Goal: Information Seeking & Learning: Find contact information

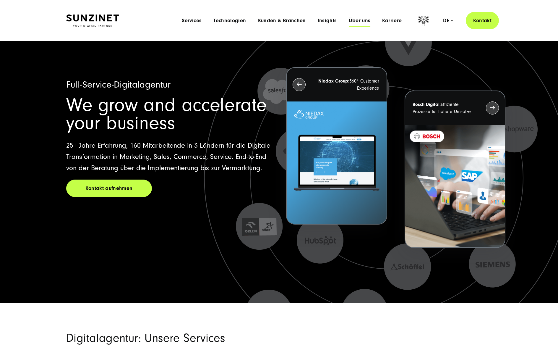
click at [364, 19] on span "Über uns" at bounding box center [360, 21] width 22 height 6
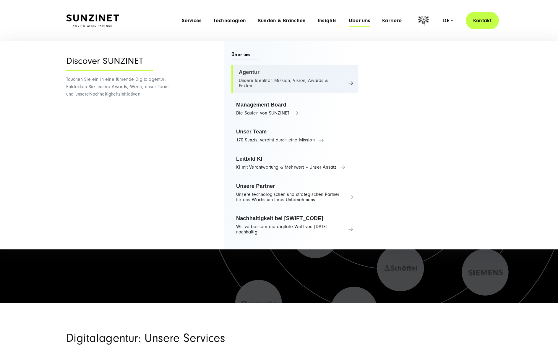
click at [246, 74] on link "Agentur Unsere Identität, Mission, Vision, Awards & Fakten" at bounding box center [294, 79] width 127 height 28
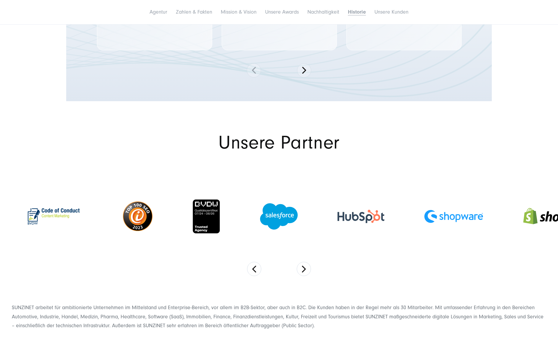
scroll to position [2868, 0]
click at [300, 261] on button "Next" at bounding box center [304, 268] width 14 height 14
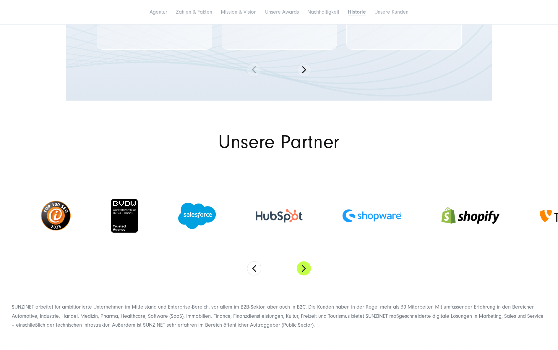
click at [300, 261] on button "Next" at bounding box center [304, 268] width 14 height 14
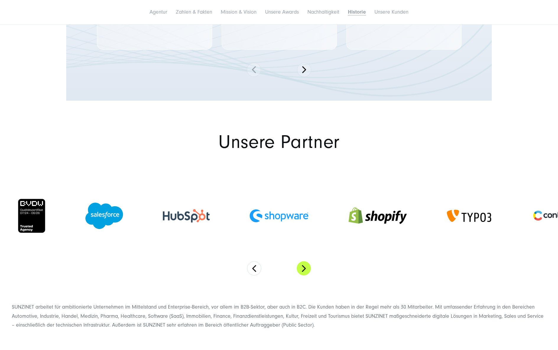
click at [300, 261] on button "Next" at bounding box center [304, 268] width 14 height 14
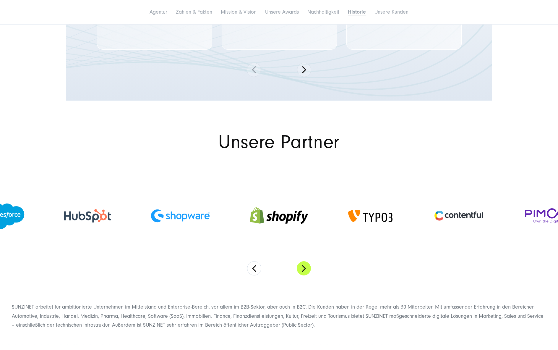
click at [300, 261] on button "Next" at bounding box center [304, 268] width 14 height 14
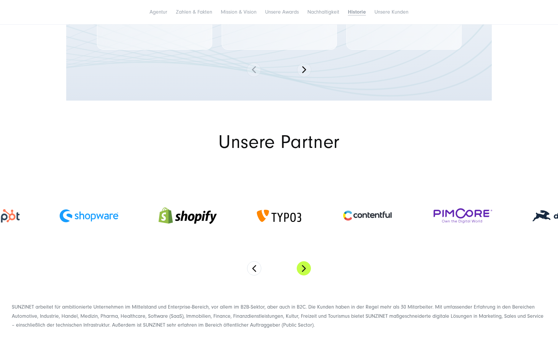
click at [300, 261] on button "Next" at bounding box center [304, 268] width 14 height 14
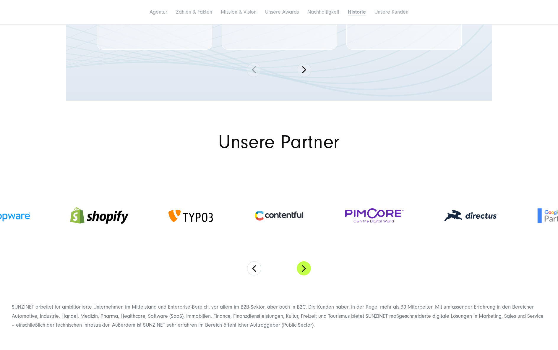
click at [302, 261] on button "Next" at bounding box center [304, 268] width 14 height 14
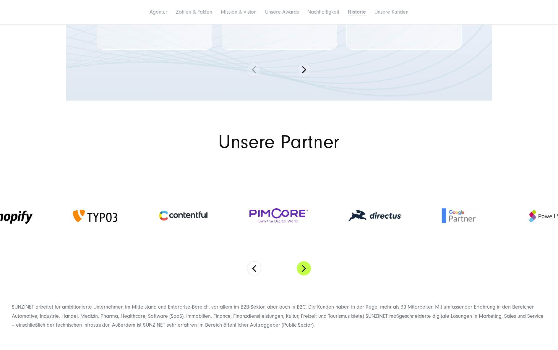
click at [302, 261] on button "Next" at bounding box center [304, 268] width 14 height 14
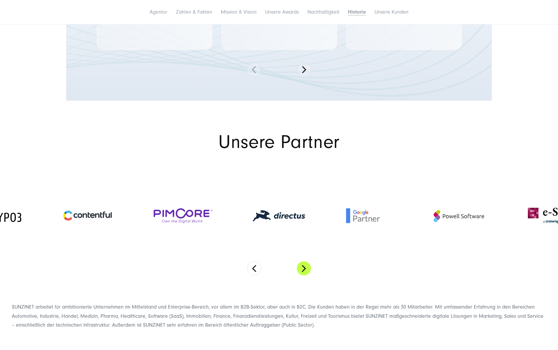
click at [302, 261] on button "Next" at bounding box center [304, 268] width 14 height 14
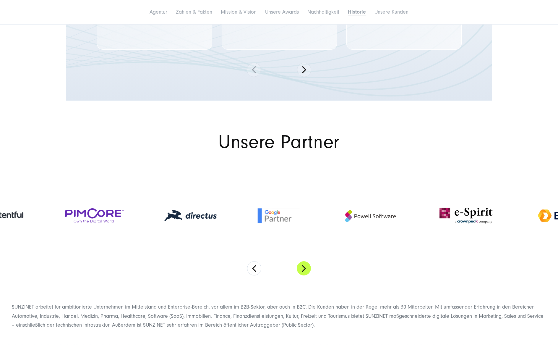
click at [302, 261] on button "Next" at bounding box center [304, 268] width 14 height 14
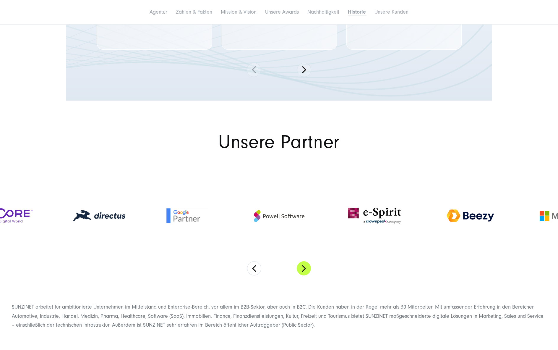
click at [302, 261] on button "Next" at bounding box center [304, 268] width 14 height 14
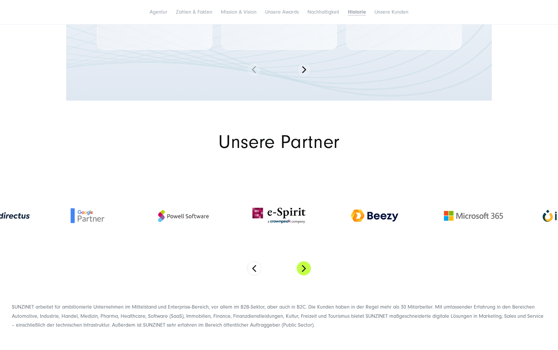
click at [302, 261] on button "Next" at bounding box center [304, 268] width 14 height 14
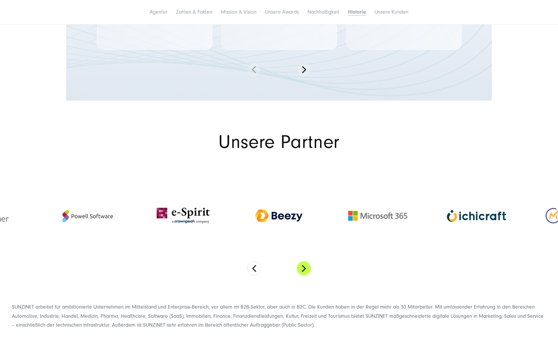
click at [302, 261] on button "Next" at bounding box center [304, 268] width 14 height 14
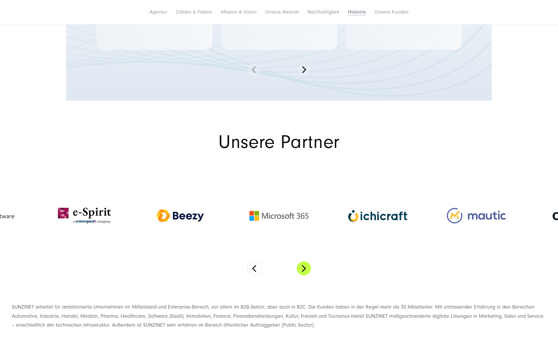
click at [302, 261] on button "Next" at bounding box center [304, 268] width 14 height 14
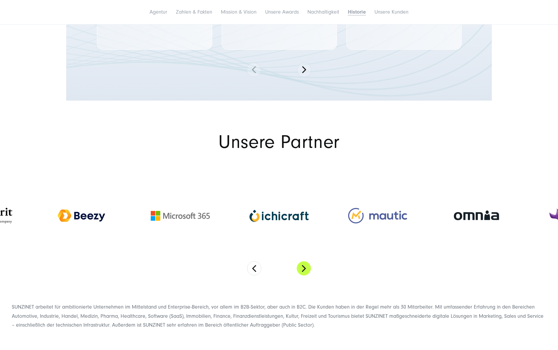
click at [302, 261] on button "Next" at bounding box center [304, 268] width 14 height 14
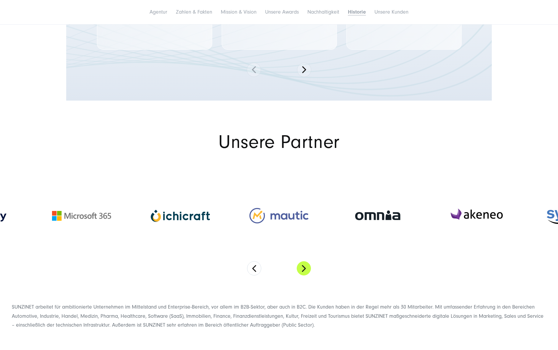
click at [302, 261] on button "Next" at bounding box center [304, 268] width 14 height 14
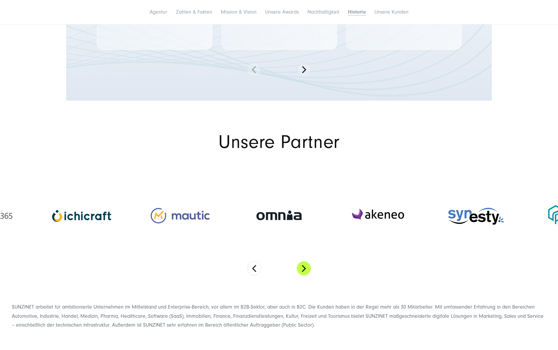
click at [302, 261] on button "Next" at bounding box center [304, 268] width 14 height 14
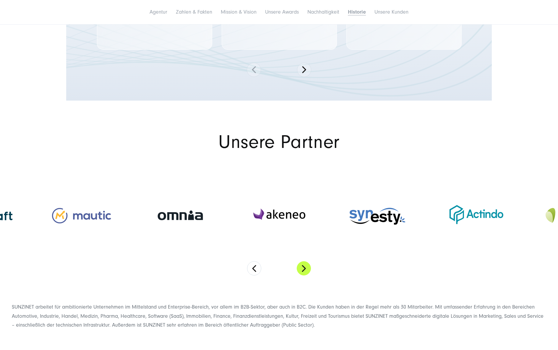
click at [302, 261] on button "Next" at bounding box center [304, 268] width 14 height 14
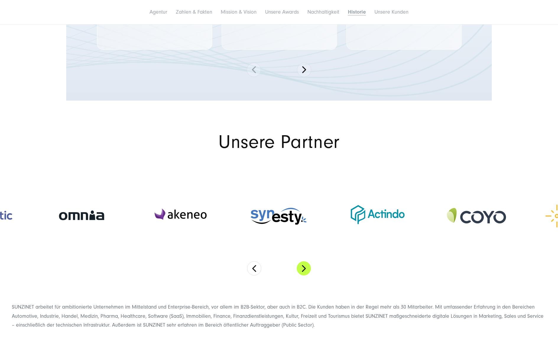
click at [302, 261] on button "Next" at bounding box center [304, 268] width 14 height 14
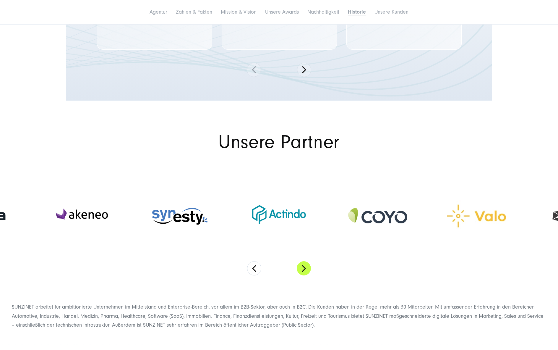
click at [302, 261] on button "Next" at bounding box center [304, 268] width 14 height 14
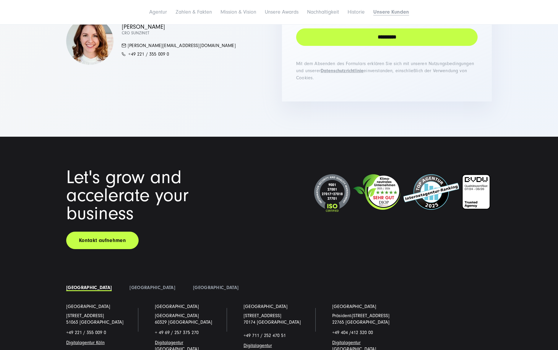
scroll to position [4520, 0]
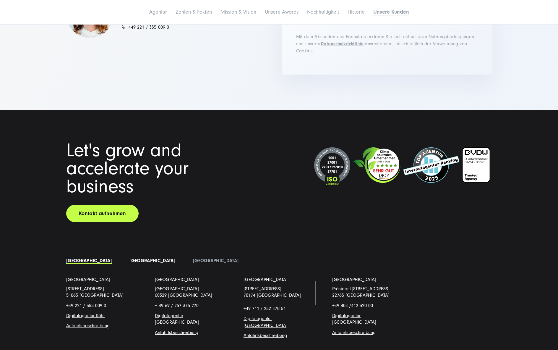
click at [129, 258] on link "[GEOGRAPHIC_DATA]" at bounding box center [152, 260] width 46 height 5
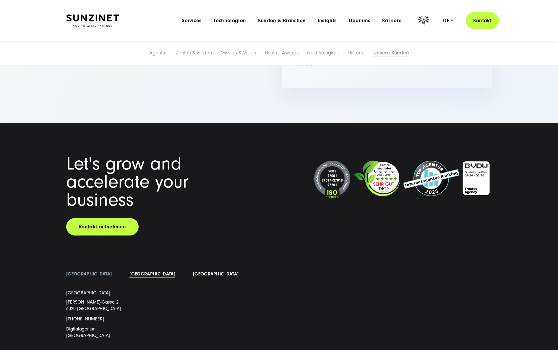
click at [193, 271] on link "[GEOGRAPHIC_DATA]" at bounding box center [216, 273] width 46 height 5
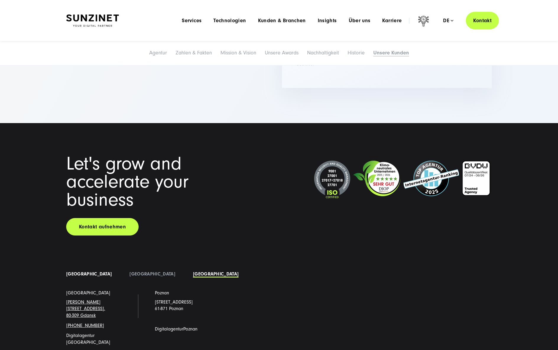
click at [76, 271] on link "[GEOGRAPHIC_DATA]" at bounding box center [89, 273] width 46 height 5
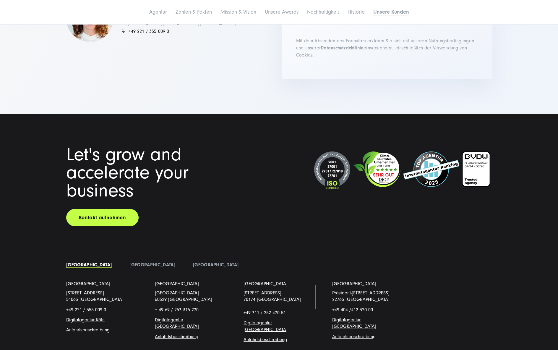
scroll to position [4520, 0]
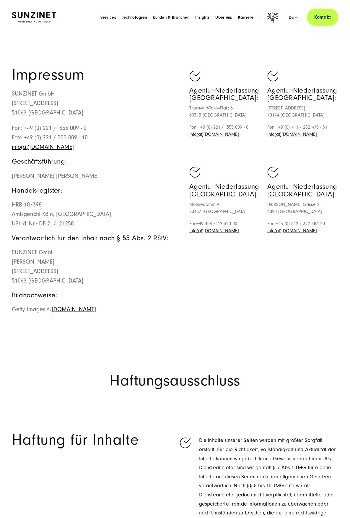
click at [136, 136] on p "Fon: +49 (0) 221 / 355 009 - 0 Fax: +49 (0) 221 / 355 009 - 10 info(at)[DOMAIN_…" at bounding box center [93, 137] width 163 height 28
drag, startPoint x: 56, startPoint y: 91, endPoint x: 1, endPoint y: 94, distance: 54.2
click at [1, 94] on div "Impressum SUNZINET GmbH [STREET_ADDRESS][GEOGRAPHIC_DATA]: +49 (0) 221 / 355 00…" at bounding box center [175, 193] width 350 height 252
copy p "SUNZINET GmbH"
click at [38, 105] on p "SUNZINET GmbH [STREET_ADDRESS]" at bounding box center [93, 103] width 163 height 28
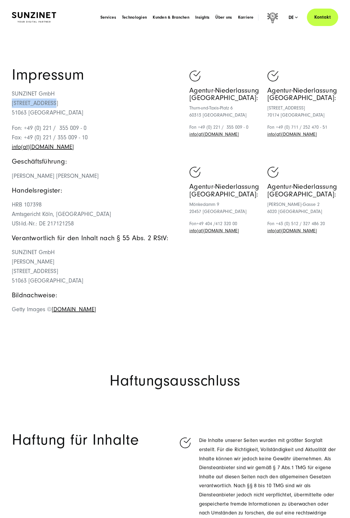
click at [38, 105] on p "SUNZINET GmbH [STREET_ADDRESS]" at bounding box center [93, 103] width 163 height 28
copy p "[STREET_ADDRESS]"
click at [24, 96] on p "SUNZINET GmbH [STREET_ADDRESS]" at bounding box center [93, 103] width 163 height 28
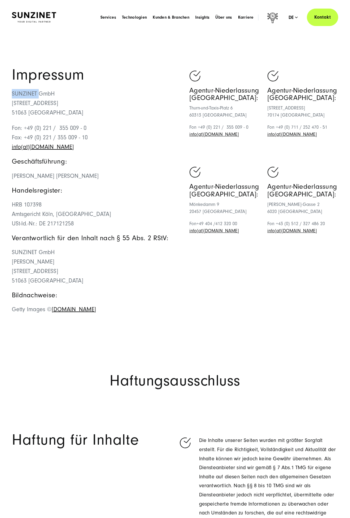
copy p "SUNZINET"
click at [56, 81] on h1 "Impressum" at bounding box center [93, 74] width 163 height 15
drag, startPoint x: 55, startPoint y: 93, endPoint x: 12, endPoint y: 95, distance: 43.2
click at [12, 95] on div "Impressum SUNZINET GmbH [STREET_ADDRESS][GEOGRAPHIC_DATA]: +49 (0) 221 / 355 00…" at bounding box center [175, 193] width 350 height 252
copy p "SUNZINET GmbH"
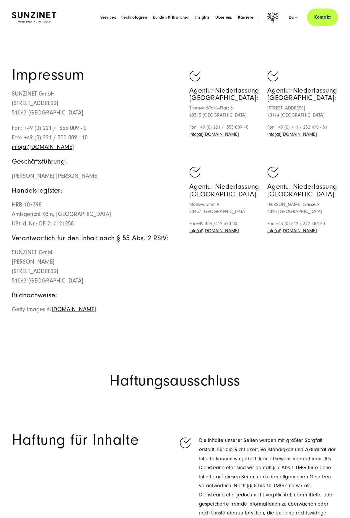
click at [151, 270] on p "SUNZINET GmbH [PERSON_NAME] [STREET_ADDRESS]" at bounding box center [93, 266] width 163 height 38
